Goal: Find contact information: Find contact information

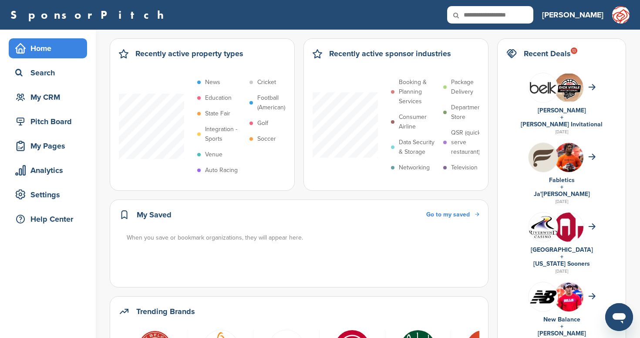
click at [533, 16] on input "text" at bounding box center [490, 14] width 86 height 17
type input "**********"
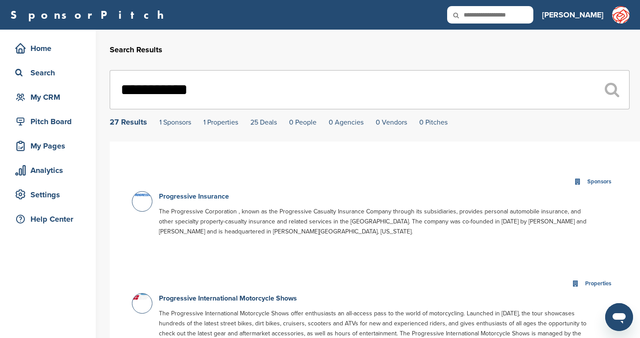
click at [218, 201] on link "Progressive Insurance" at bounding box center [194, 196] width 70 height 9
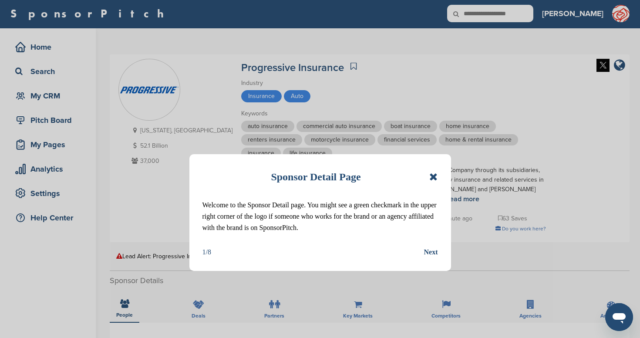
click at [436, 176] on icon at bounding box center [433, 176] width 8 height 10
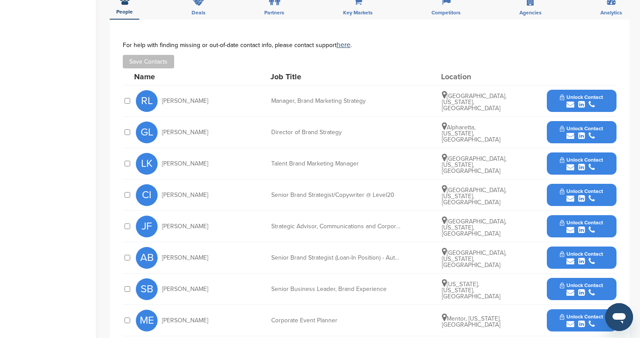
scroll to position [307, 0]
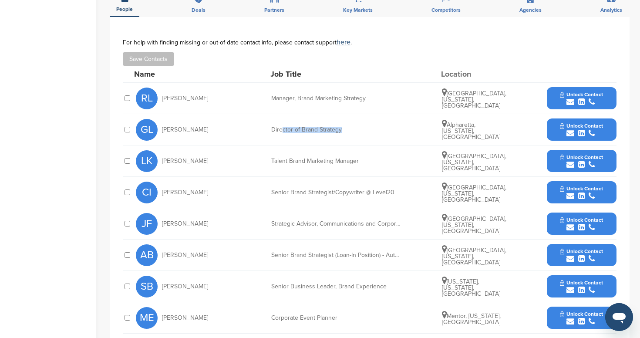
drag, startPoint x: 305, startPoint y: 132, endPoint x: 409, endPoint y: 137, distance: 104.1
click at [409, 137] on div "GL [PERSON_NAME] Director of Brand Strategy [GEOGRAPHIC_DATA], [US_STATE], [GEO…" at bounding box center [376, 129] width 480 height 31
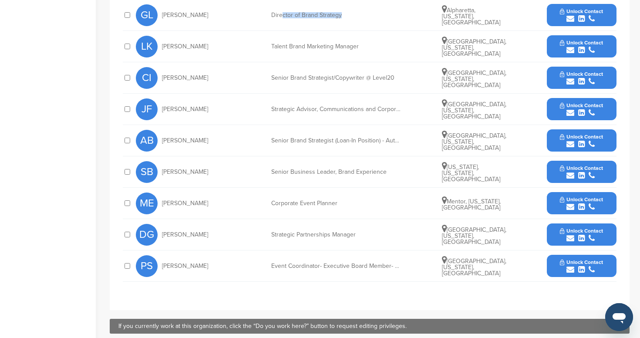
scroll to position [423, 0]
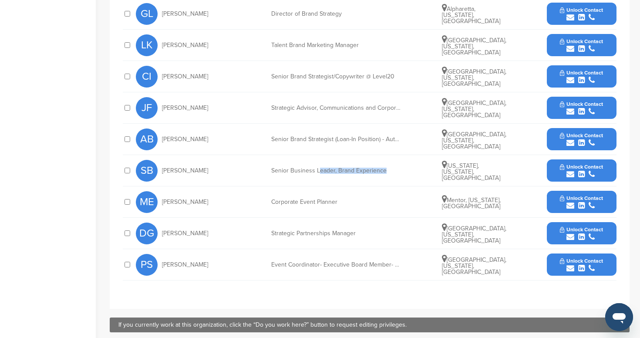
drag, startPoint x: 318, startPoint y: 170, endPoint x: 404, endPoint y: 179, distance: 86.7
click at [404, 179] on div "SB [PERSON_NAME] Senior Business Leader, Brand Experience [US_STATE], [US_STATE…" at bounding box center [376, 170] width 480 height 31
click at [583, 173] on icon "submit" at bounding box center [581, 174] width 7 height 8
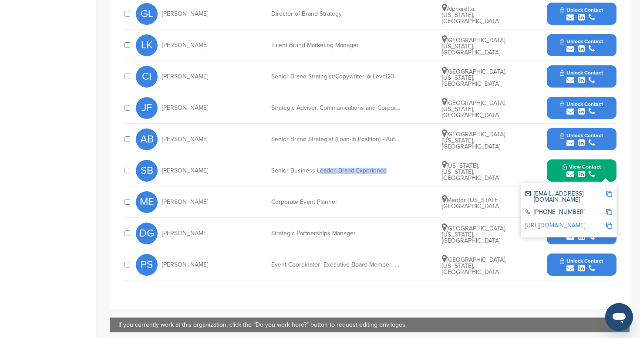
click at [567, 221] on link "[URL][DOMAIN_NAME]" at bounding box center [555, 224] width 60 height 7
click at [584, 237] on div "submit" at bounding box center [581, 237] width 43 height 8
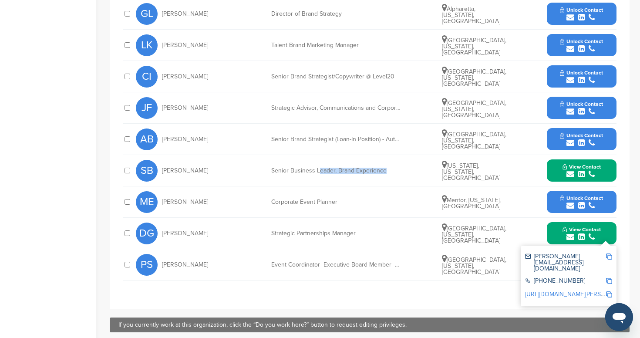
click at [570, 290] on link "[URL][DOMAIN_NAME][PERSON_NAME][PERSON_NAME]" at bounding box center [601, 293] width 152 height 7
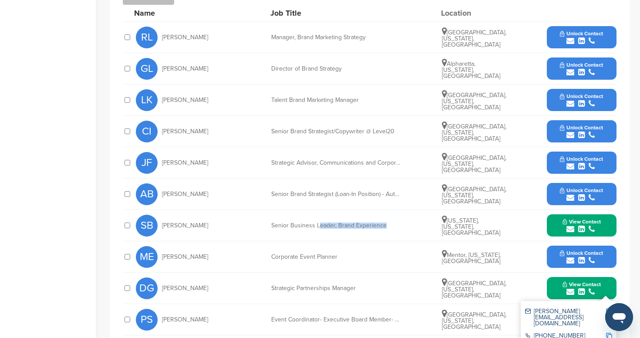
scroll to position [356, 0]
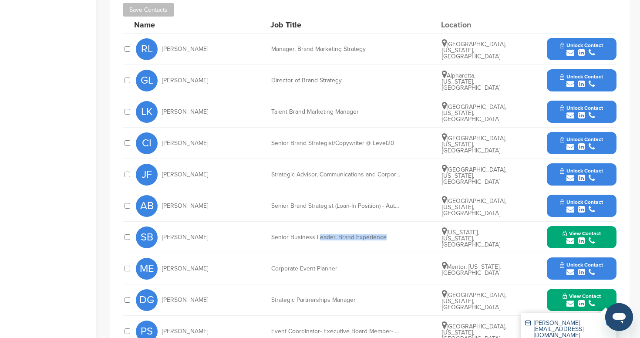
click at [582, 84] on icon "submit" at bounding box center [581, 84] width 7 height 8
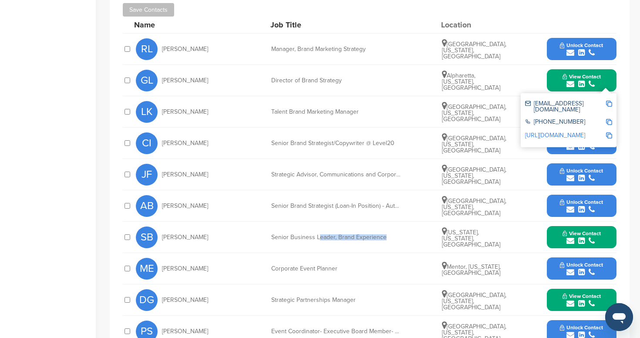
click at [554, 131] on link "[URL][DOMAIN_NAME]" at bounding box center [555, 134] width 60 height 7
